Goal: Task Accomplishment & Management: Use online tool/utility

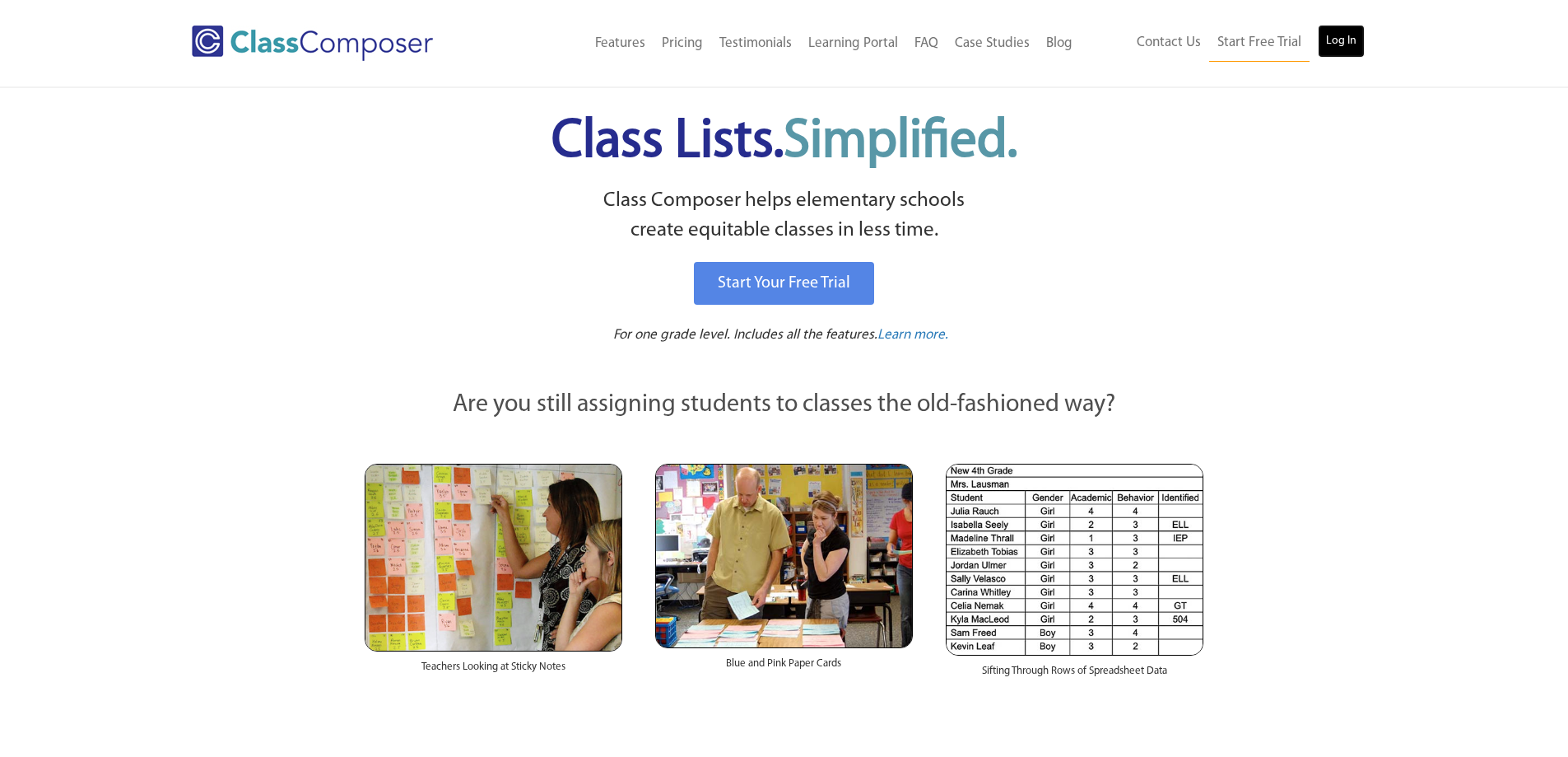
click at [1333, 44] on link "Log In" at bounding box center [1341, 41] width 47 height 33
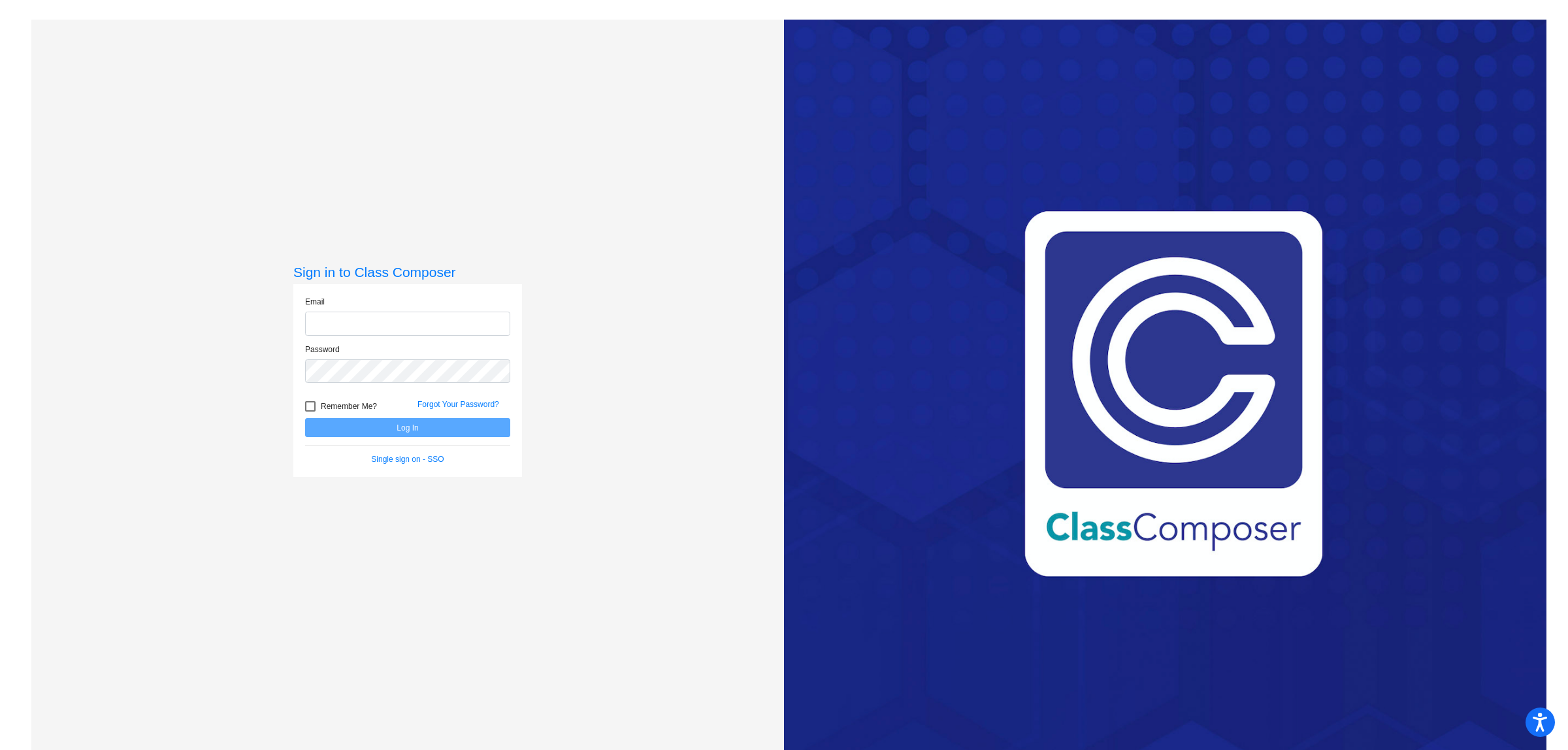
type input "krichardson@rsdnmp.org"
click at [391, 424] on button "Log In" at bounding box center [408, 427] width 205 height 19
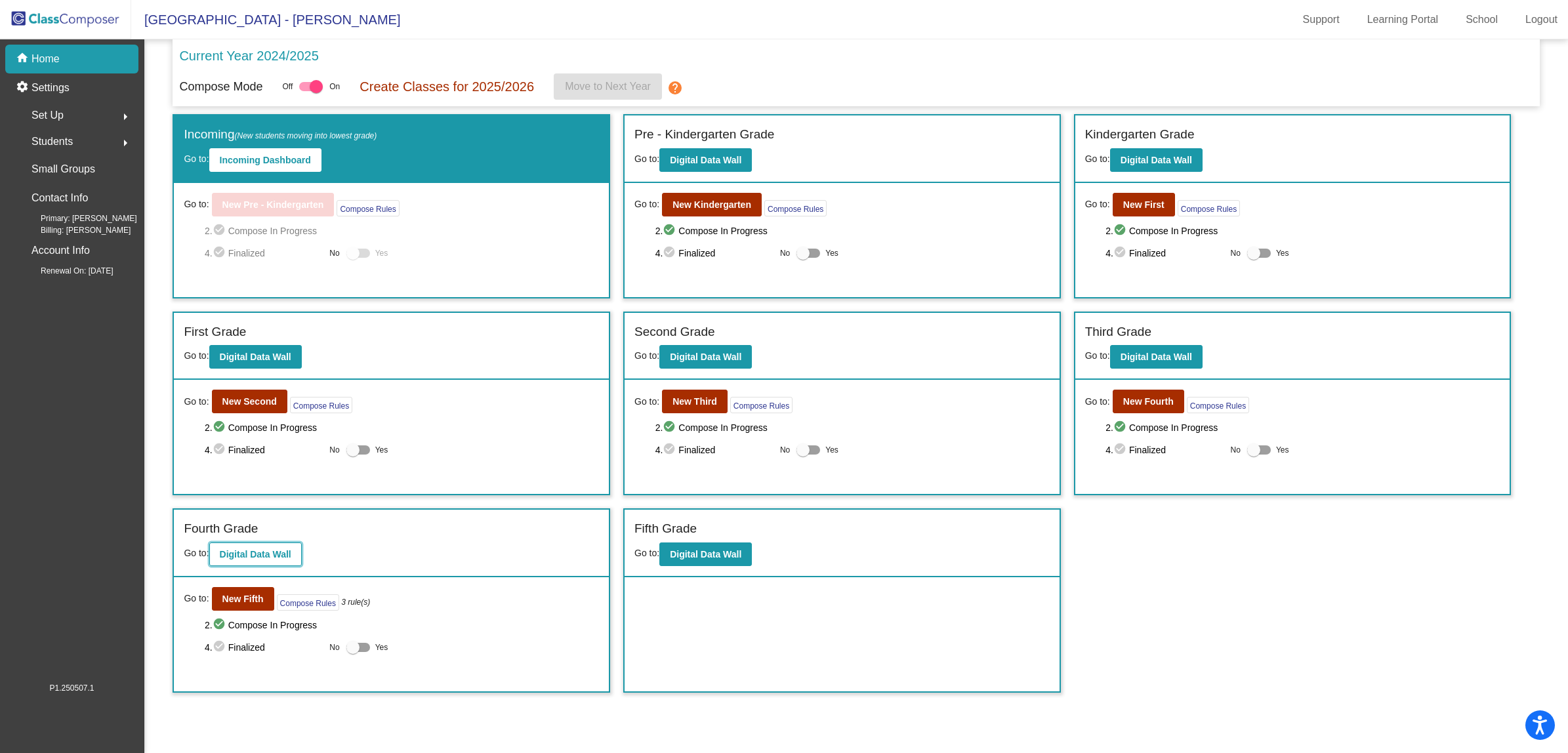
click at [240, 551] on b "Digital Data Wall" at bounding box center [255, 554] width 71 height 11
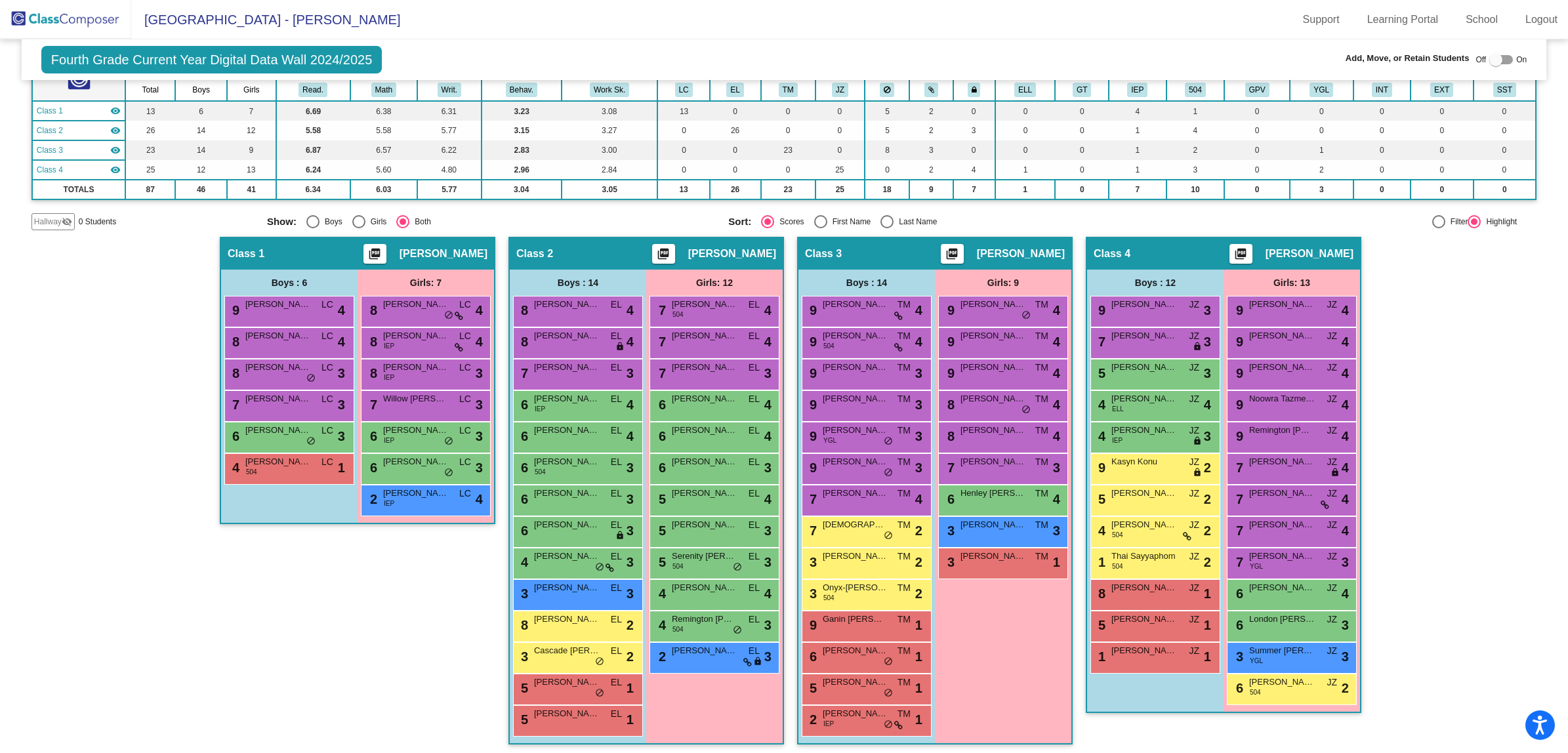
scroll to position [132, 0]
click at [697, 555] on span "Serenity Reynolds" at bounding box center [704, 556] width 66 height 13
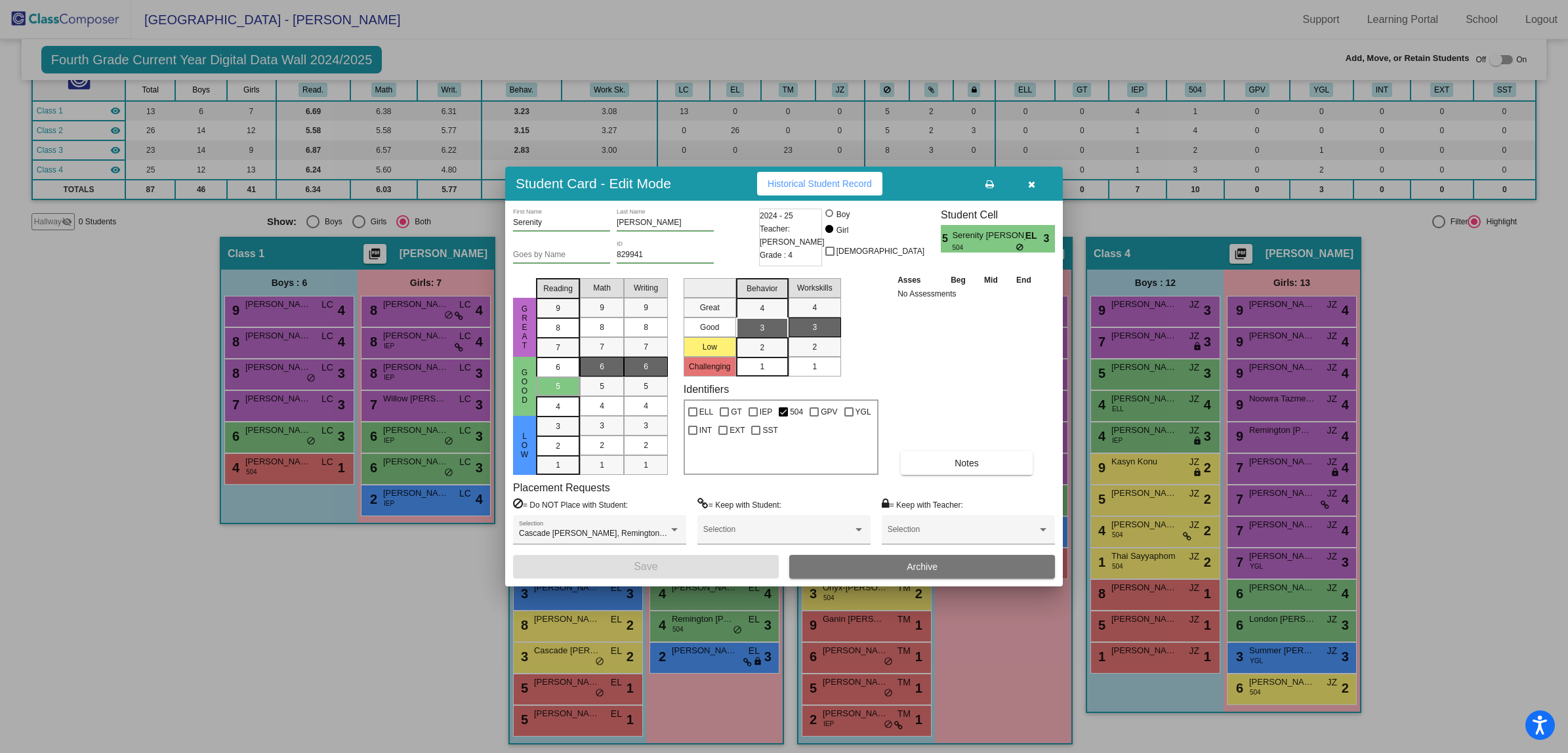
click at [1034, 187] on icon "button" at bounding box center [1031, 184] width 7 height 9
